Goal: Information Seeking & Learning: Learn about a topic

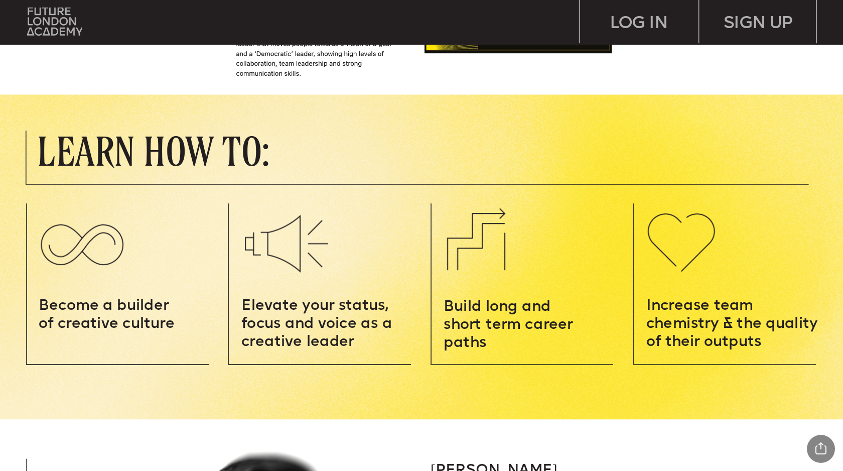
scroll to position [1260, 0]
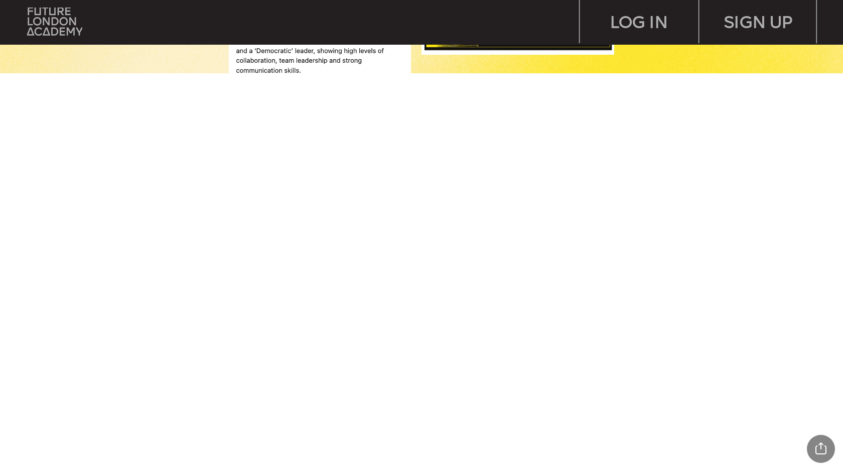
drag, startPoint x: 776, startPoint y: 148, endPoint x: 775, endPoint y: 287, distance: 139.5
click at [776, 73] on html "SIGN UP LOG IN Leadersh i p i s a sk i ll – and you can MASTER i T Learn how to…" at bounding box center [421, 36] width 843 height 73
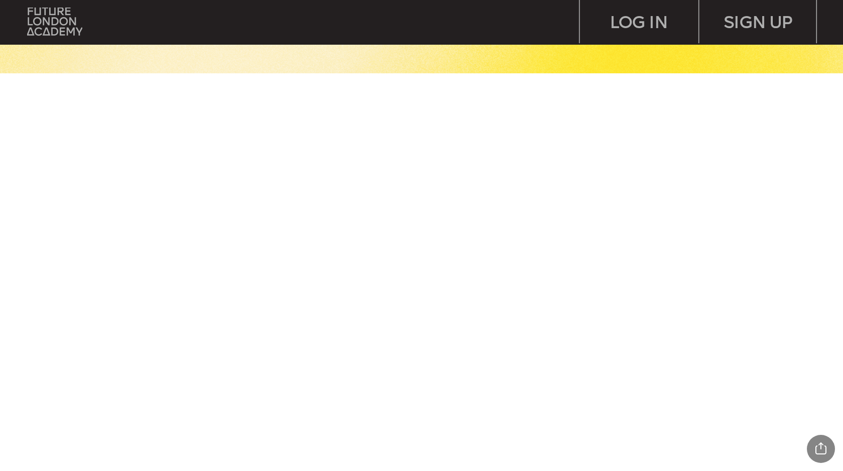
scroll to position [1372, 0]
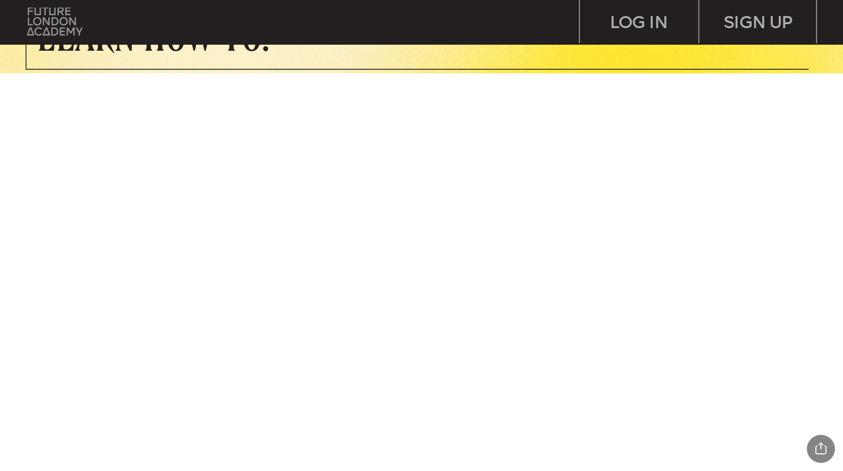
click at [53, 20] on img at bounding box center [54, 22] width 55 height 28
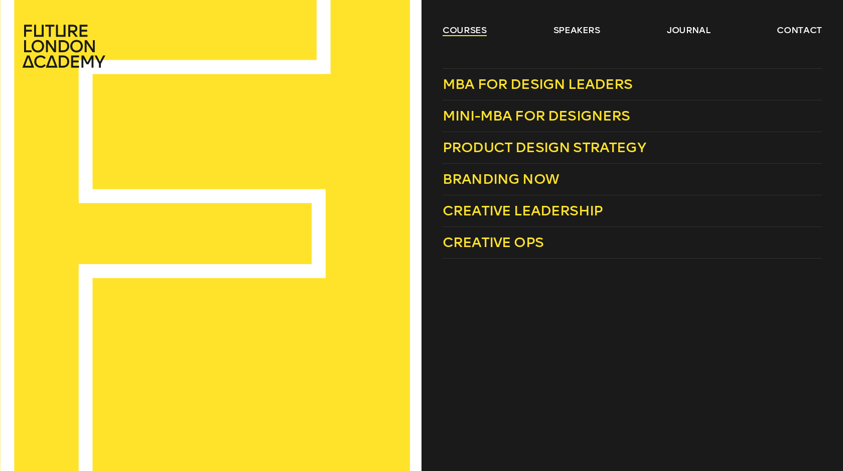
click at [457, 28] on link "courses" at bounding box center [465, 30] width 44 height 12
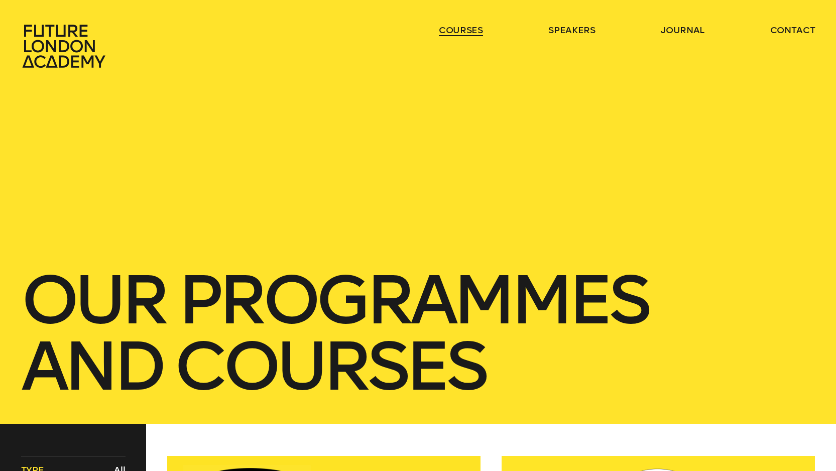
click at [457, 28] on link "courses" at bounding box center [461, 30] width 44 height 12
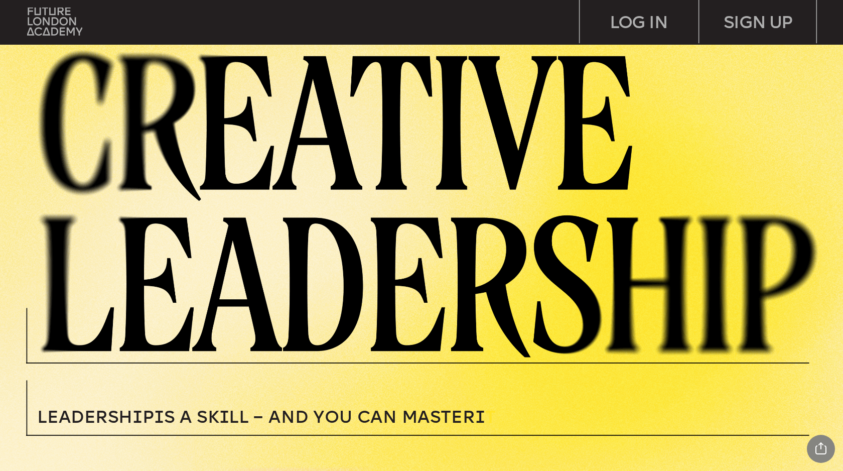
click at [843, 274] on div "Leadersh i p i s a sk i ll – and you can MASTER i T Learn how to motivate, mana…" at bounding box center [421, 235] width 843 height 471
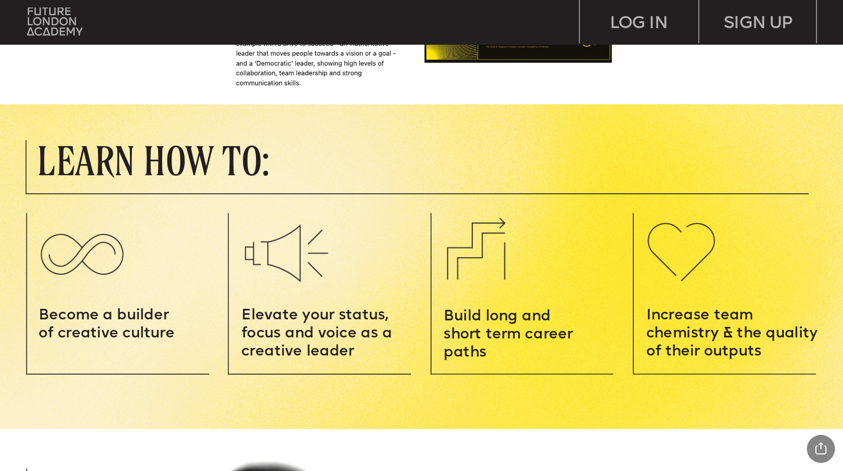
scroll to position [1257, 0]
